Goal: Information Seeking & Learning: Understand process/instructions

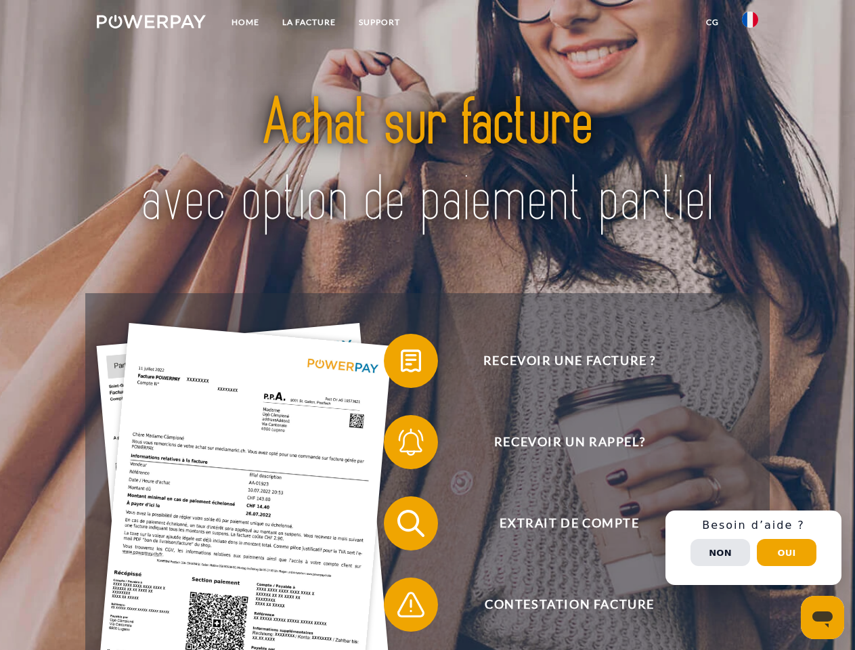
click at [151, 24] on img at bounding box center [151, 22] width 109 height 14
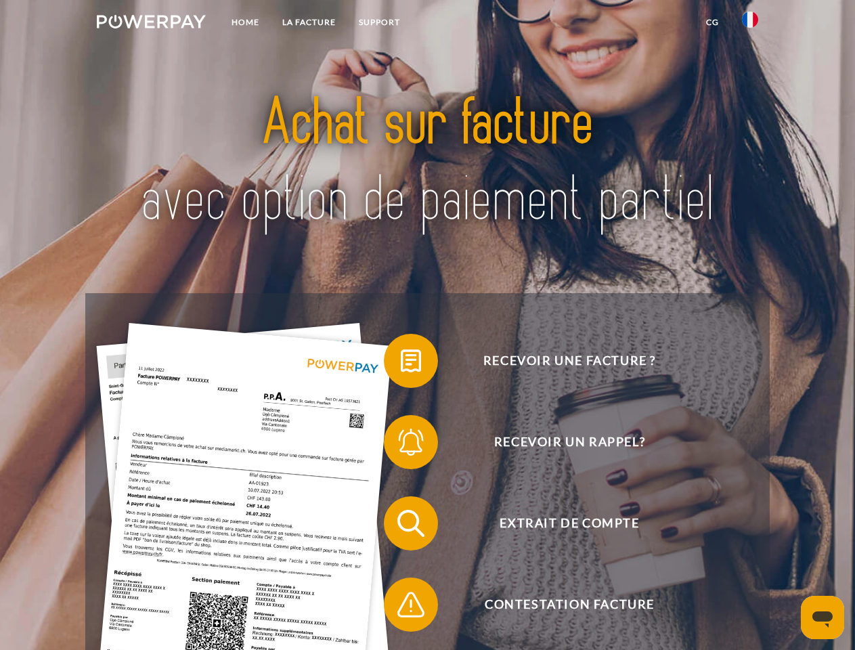
click at [750, 24] on img at bounding box center [750, 20] width 16 height 16
click at [712, 22] on link "CG" at bounding box center [712, 22] width 36 height 24
click at [401, 363] on span at bounding box center [391, 361] width 68 height 68
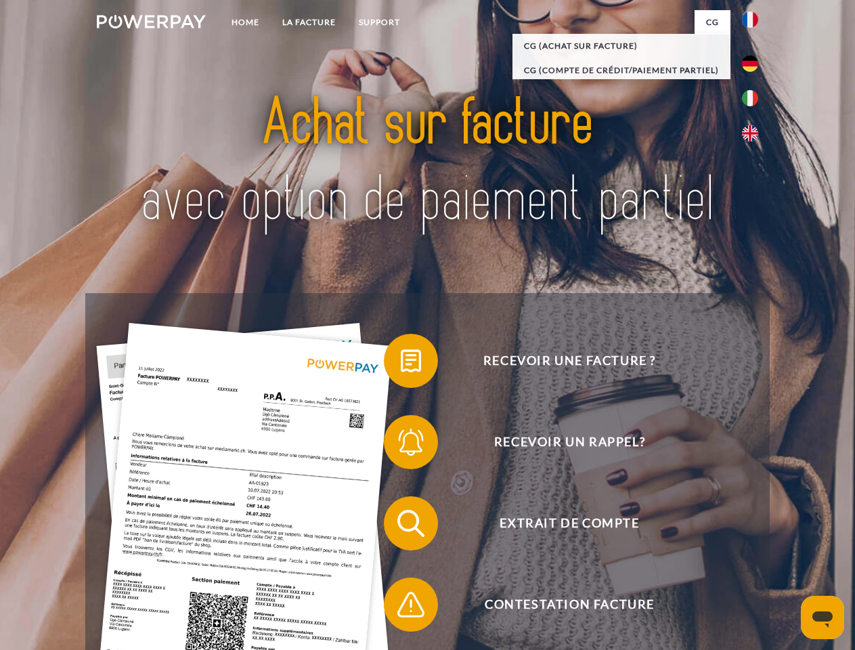
click at [401, 445] on span at bounding box center [391, 442] width 68 height 68
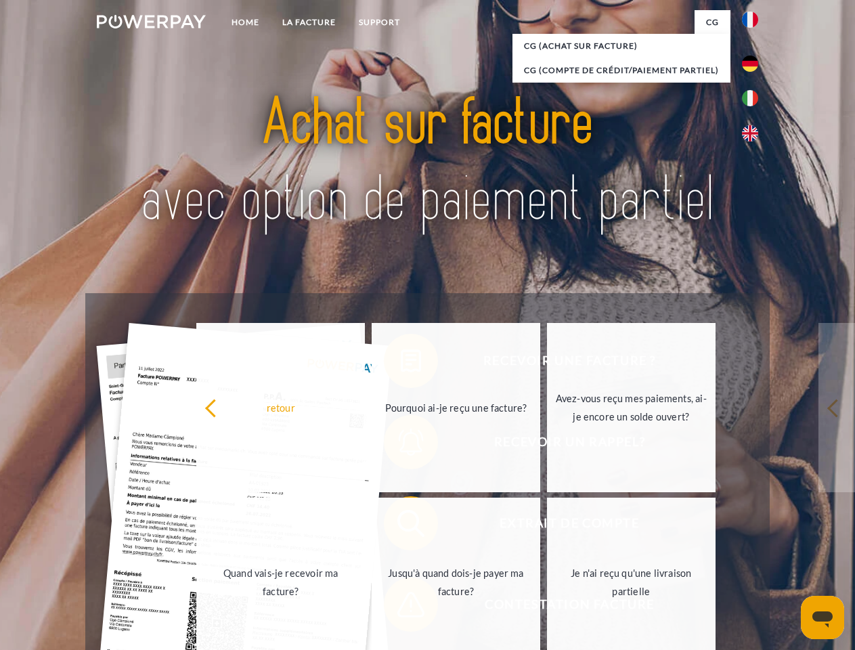
click at [401, 526] on link "Jusqu'à quand dois-je payer ma facture?" at bounding box center [456, 581] width 169 height 169
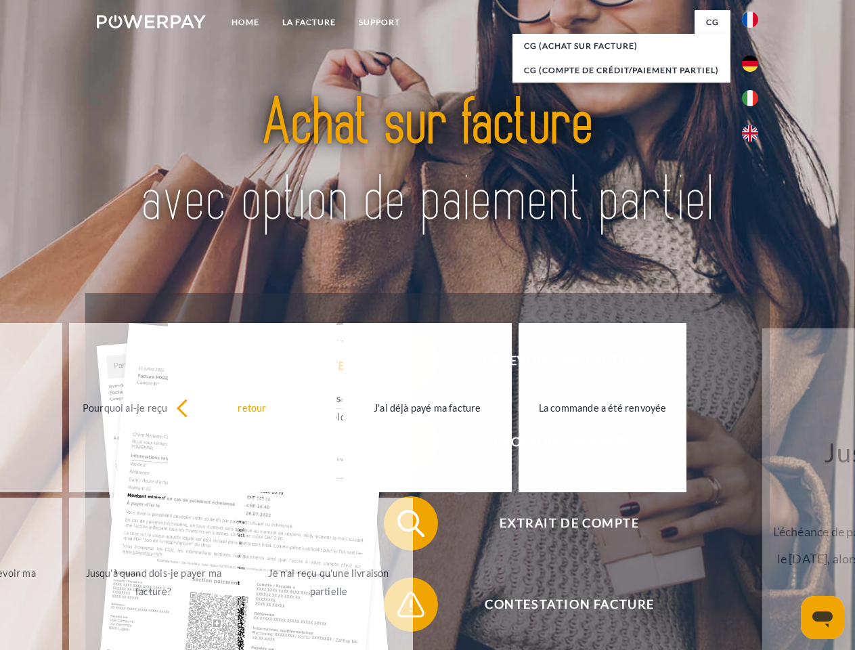
click at [401, 607] on span at bounding box center [391, 605] width 68 height 68
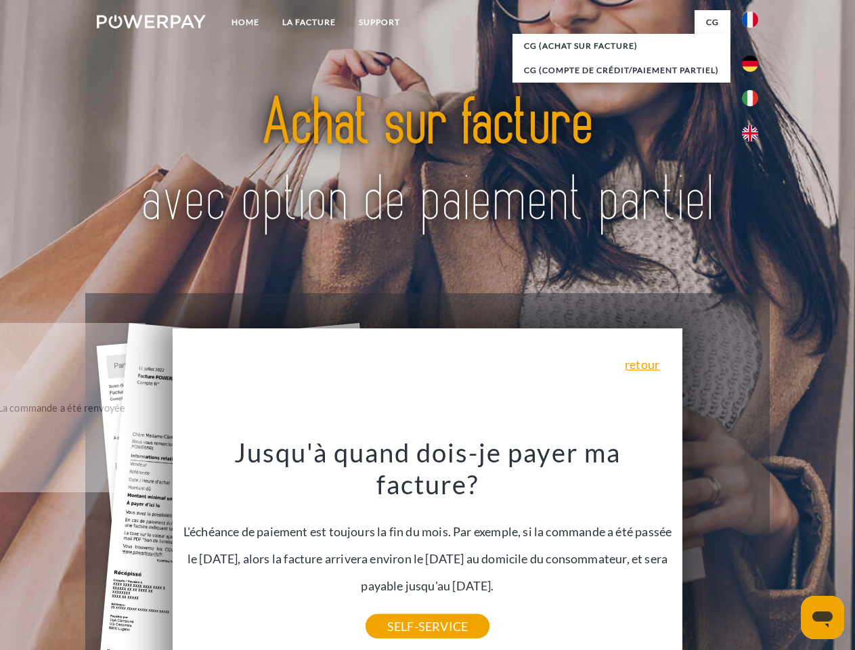
click at [753, 548] on div "Recevoir une facture ? Recevoir un rappel? Extrait de compte retour" at bounding box center [427, 563] width 684 height 541
click at [720, 550] on span "Extrait de compte" at bounding box center [569, 523] width 332 height 54
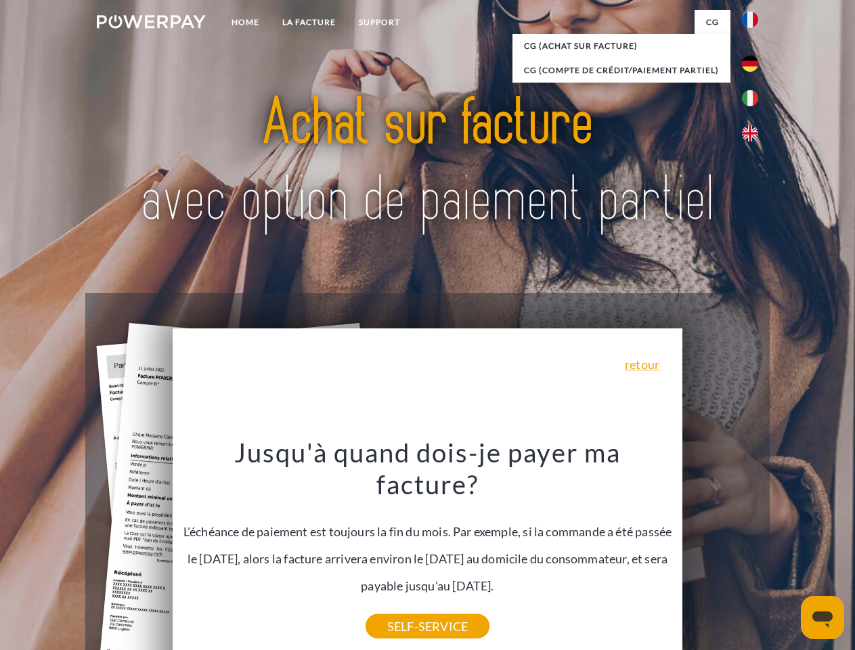
click at [786, 552] on header "Home LA FACTURE Support" at bounding box center [427, 467] width 855 height 935
